Goal: Navigation & Orientation: Find specific page/section

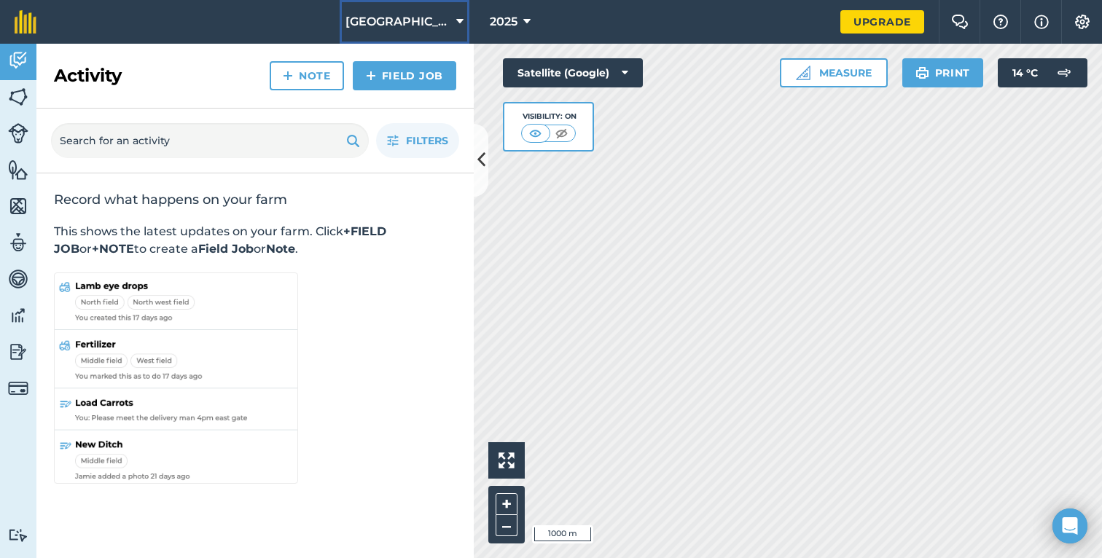
click at [407, 4] on button "[GEOGRAPHIC_DATA]" at bounding box center [405, 22] width 130 height 44
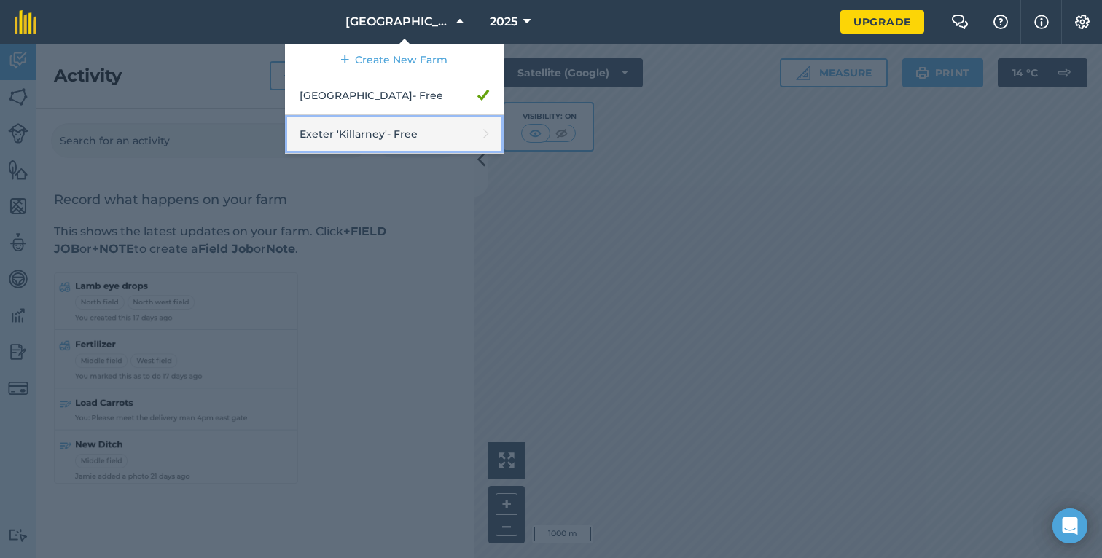
click at [402, 133] on link "Exeter 'Killarney' - Free" at bounding box center [394, 134] width 219 height 39
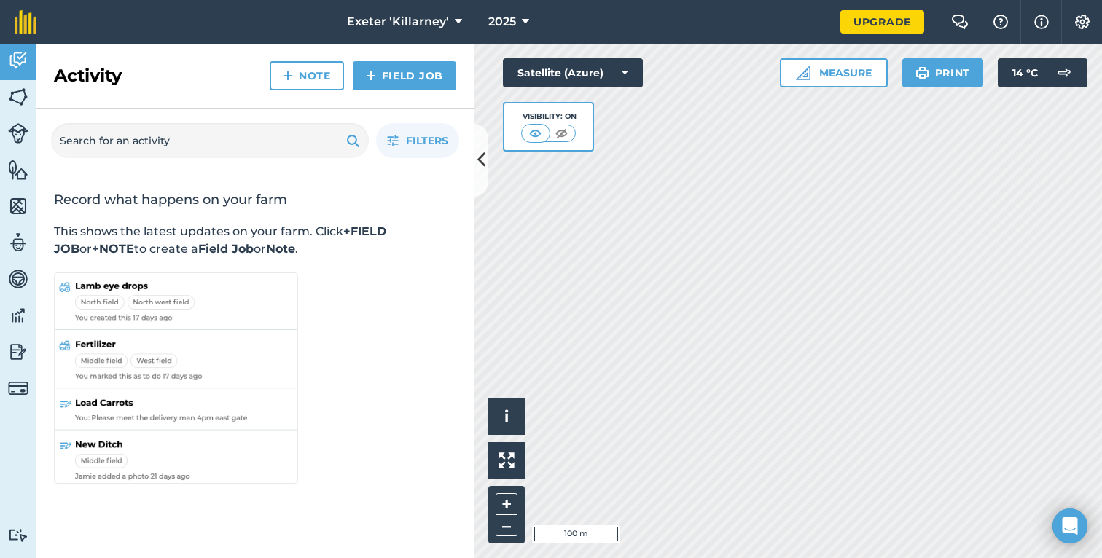
click at [829, 60] on div "Hello i © 2025 TomTom, Microsoft 100 m + – Satellite (Azure) Visibility: On Mea…" at bounding box center [788, 301] width 628 height 515
click at [924, 77] on div "Hello i © 2025 TomTom, Microsoft 500 m + – Satellite (Azure) Visibility: On Mea…" at bounding box center [788, 301] width 628 height 515
click at [553, 129] on img at bounding box center [561, 133] width 18 height 15
click at [542, 132] on img at bounding box center [536, 133] width 18 height 15
click at [553, 132] on img at bounding box center [561, 133] width 18 height 15
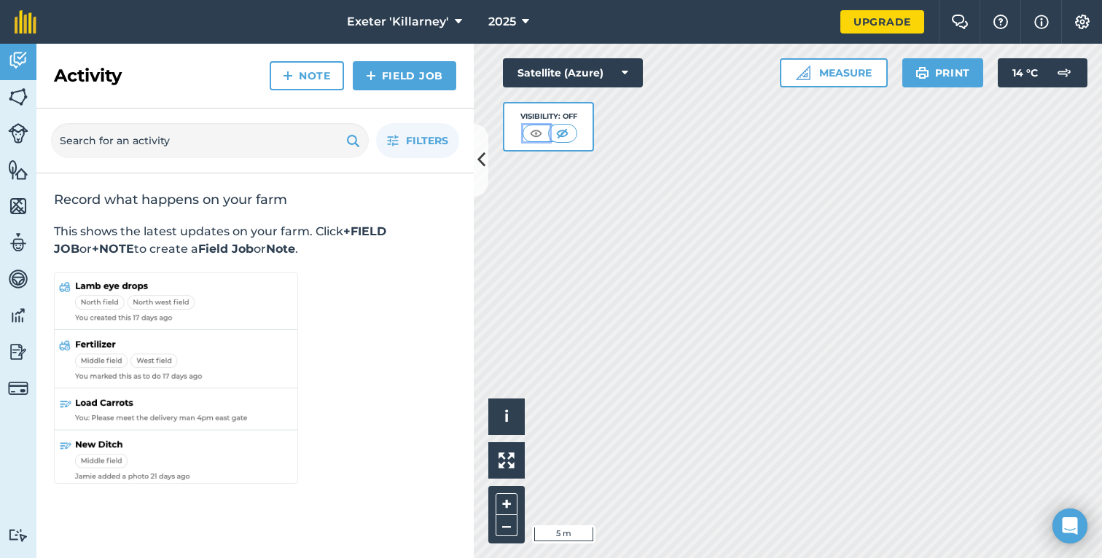
click at [531, 135] on img at bounding box center [536, 133] width 18 height 15
